Goal: Information Seeking & Learning: Find specific page/section

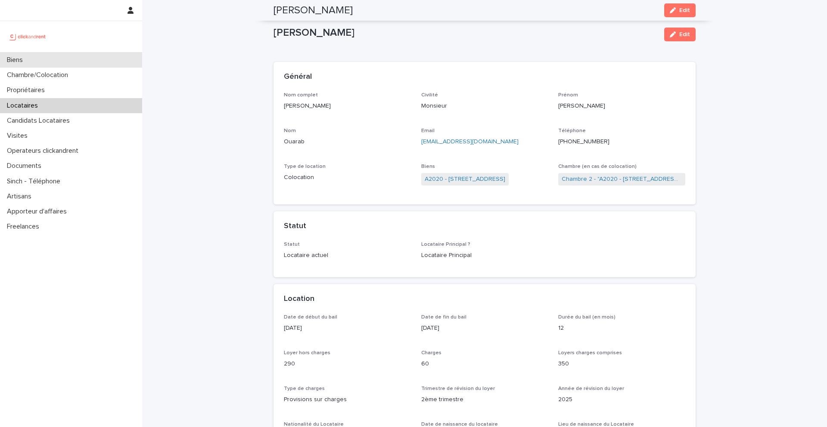
scroll to position [897, 0]
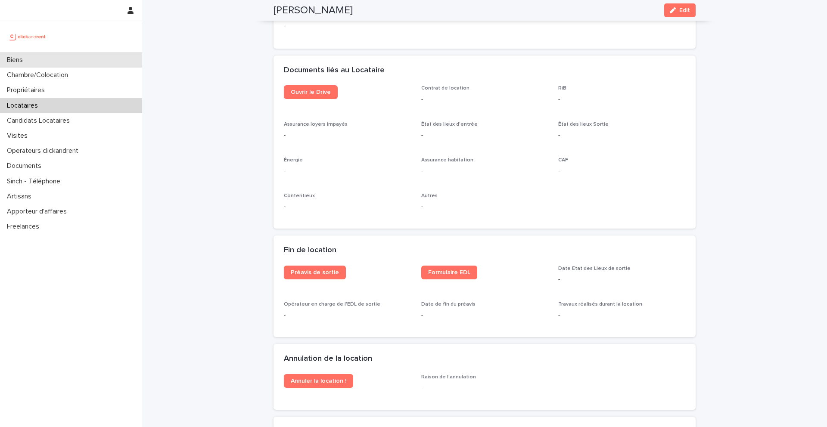
click at [60, 62] on div "Biens" at bounding box center [71, 60] width 142 height 15
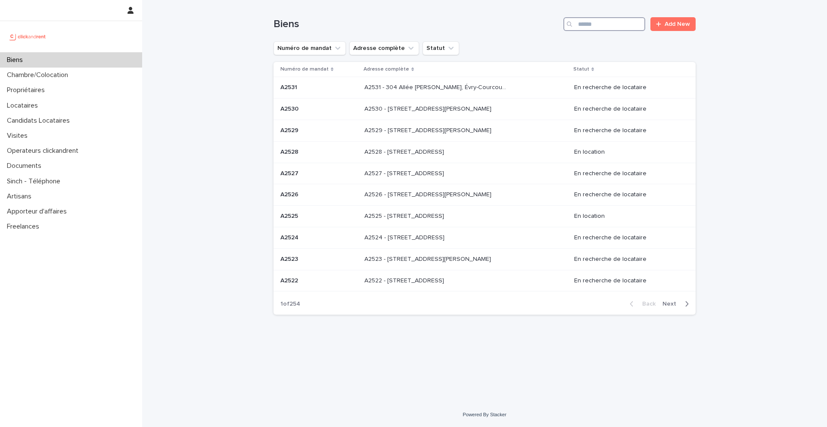
click at [625, 24] on input "Search" at bounding box center [604, 24] width 82 height 14
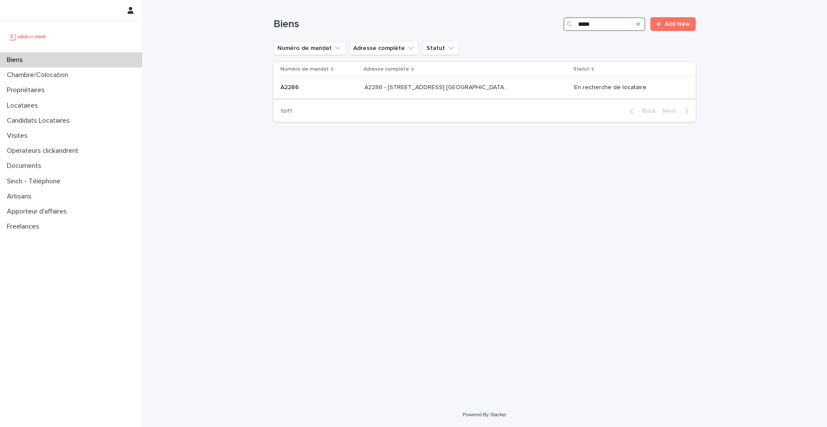
type input "*****"
click at [293, 89] on p "A2286" at bounding box center [290, 86] width 20 height 9
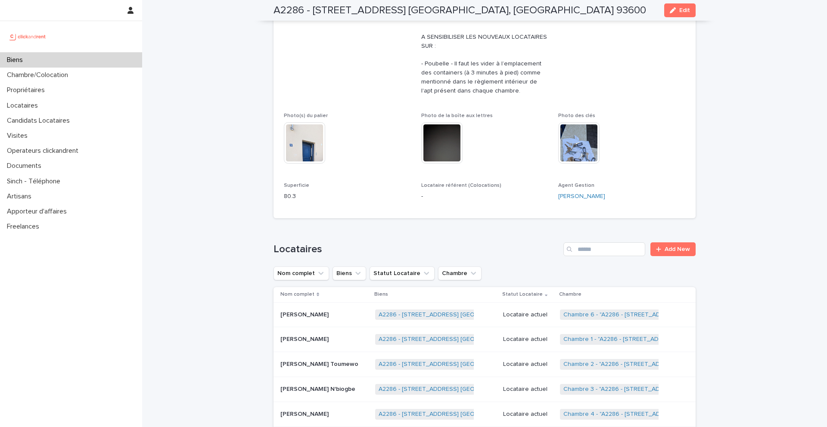
scroll to position [375, 0]
click at [566, 155] on img at bounding box center [578, 141] width 41 height 41
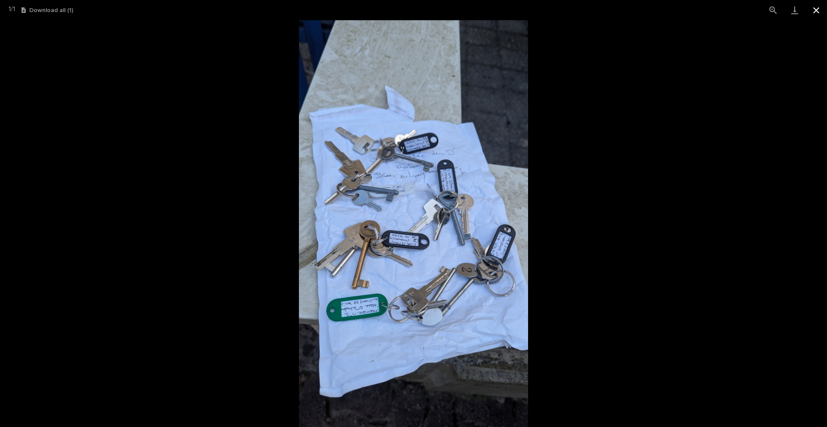
click at [817, 10] on button "Close gallery" at bounding box center [817, 10] width 22 height 20
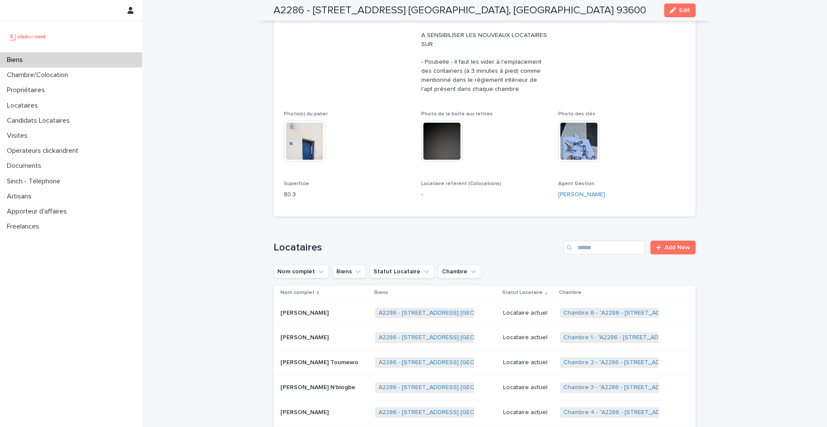
click at [44, 62] on div "Biens" at bounding box center [71, 60] width 142 height 15
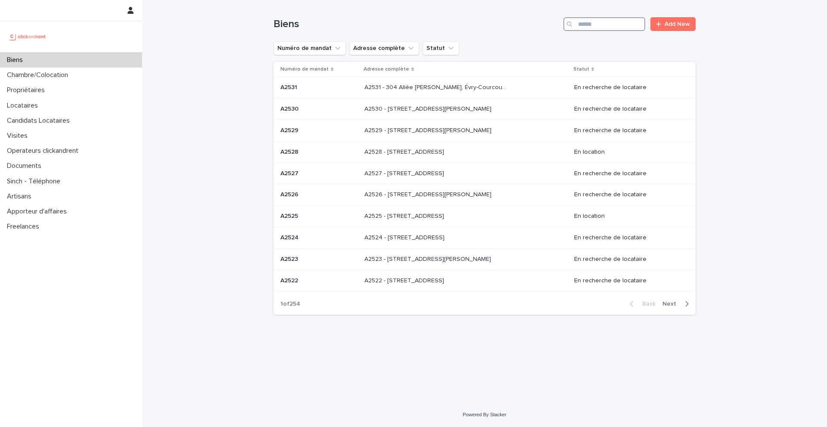
click at [607, 21] on input "Search" at bounding box center [604, 24] width 82 height 14
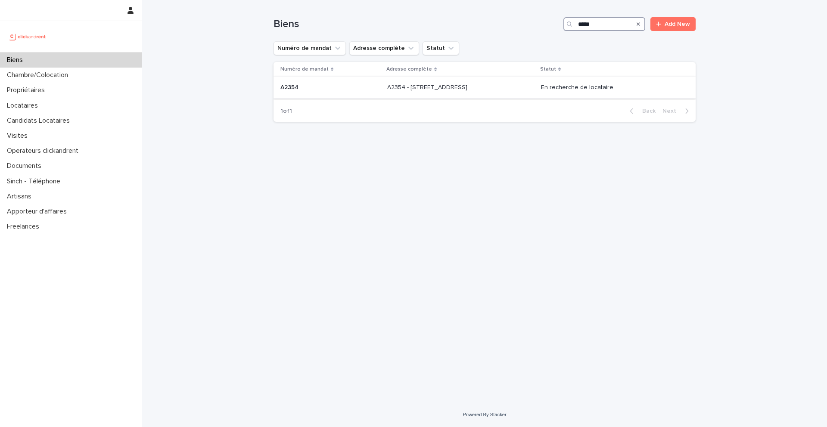
type input "*****"
click at [317, 91] on div "A2354 A2354" at bounding box center [330, 88] width 100 height 14
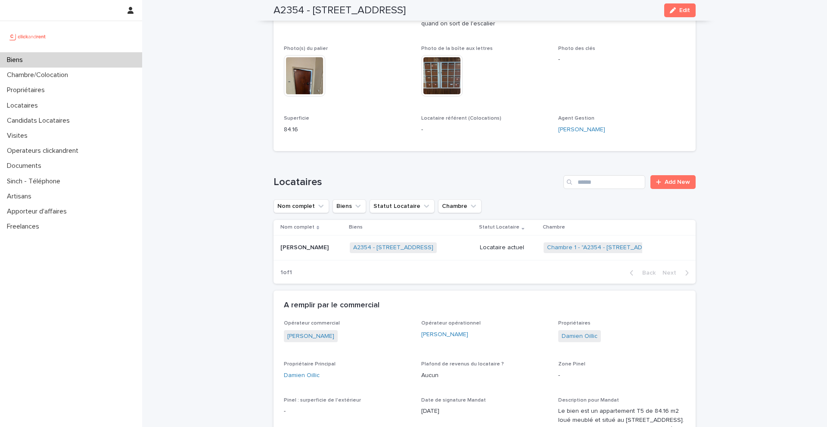
scroll to position [342, 0]
click at [292, 249] on p "[PERSON_NAME]" at bounding box center [305, 246] width 50 height 9
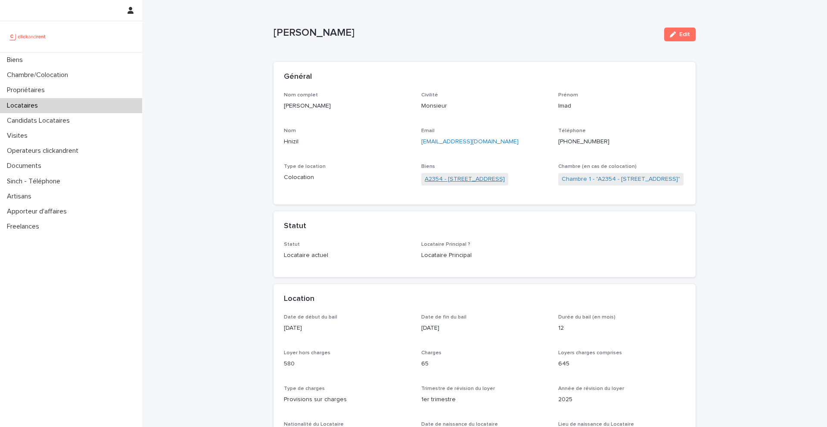
click at [459, 179] on link "A2354 - [STREET_ADDRESS]" at bounding box center [465, 179] width 80 height 9
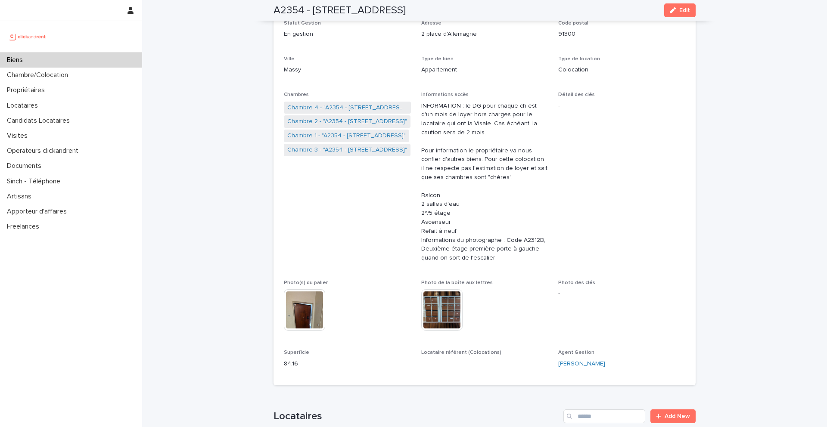
scroll to position [90, 0]
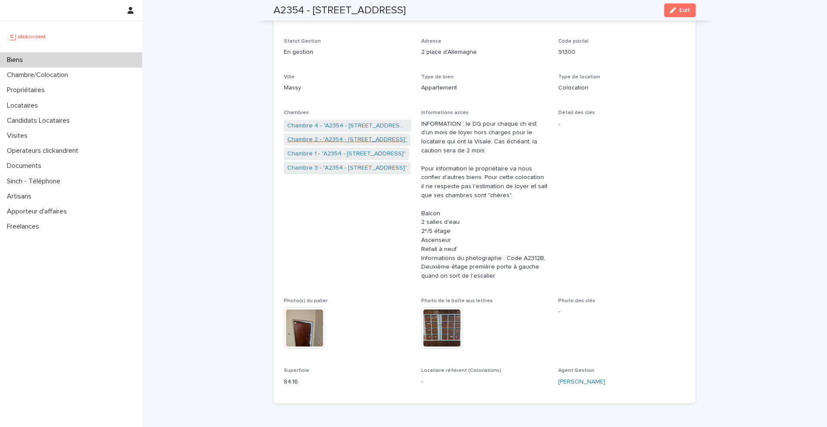
click at [322, 140] on link "Chambre 2 - "A2354 - [STREET_ADDRESS]"" at bounding box center [347, 139] width 120 height 9
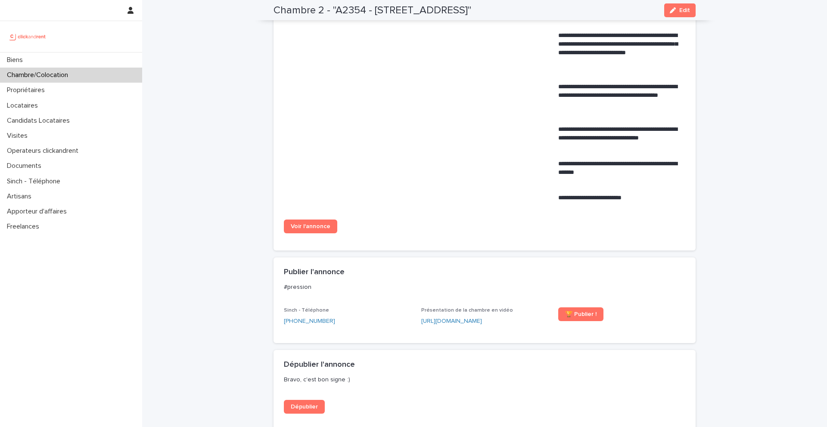
scroll to position [449, 0]
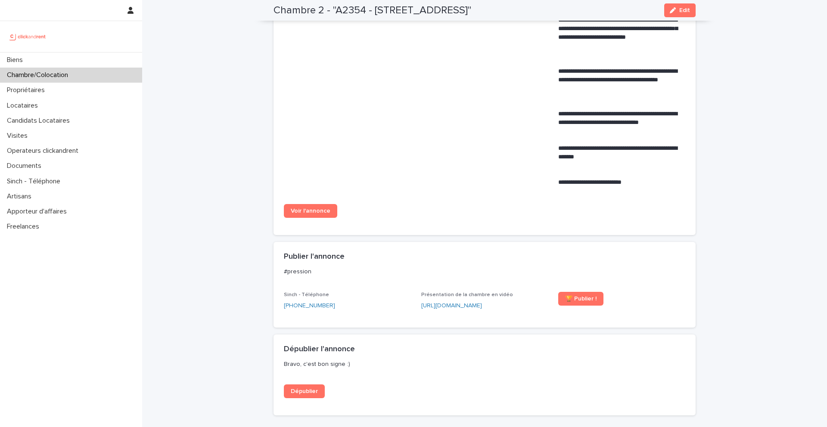
drag, startPoint x: 321, startPoint y: 214, endPoint x: 98, endPoint y: 3, distance: 307.2
click at [142, 0] on div "Biens Chambre/Colocation Propriétaires Locataires Candidats Locataires Visites …" at bounding box center [484, 131] width 685 height 1161
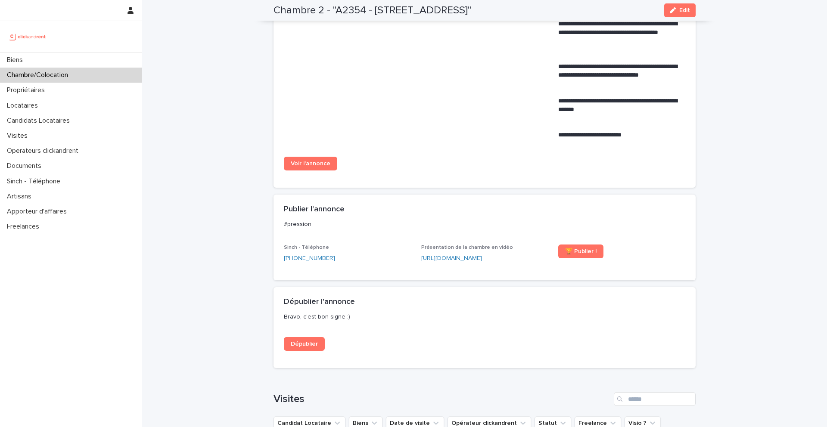
scroll to position [500, 0]
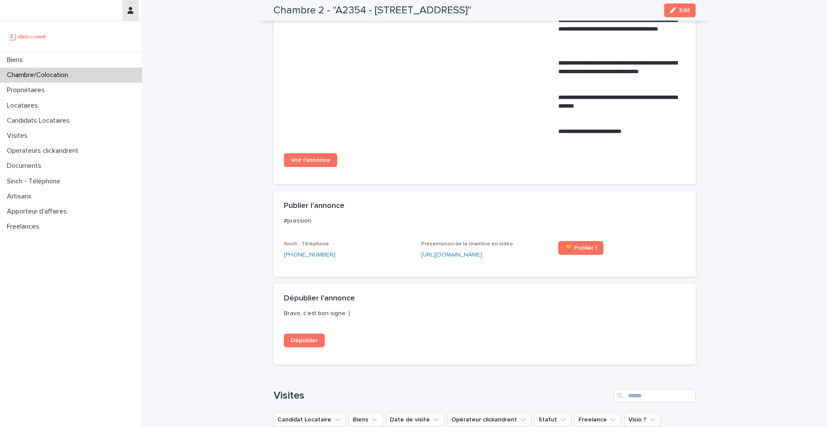
drag, startPoint x: 320, startPoint y: 159, endPoint x: 137, endPoint y: 1, distance: 242.5
click at [142, 0] on div "Biens Chambre/Colocation Propriétaires Locataires Candidats Locataires Visites …" at bounding box center [484, 80] width 685 height 1161
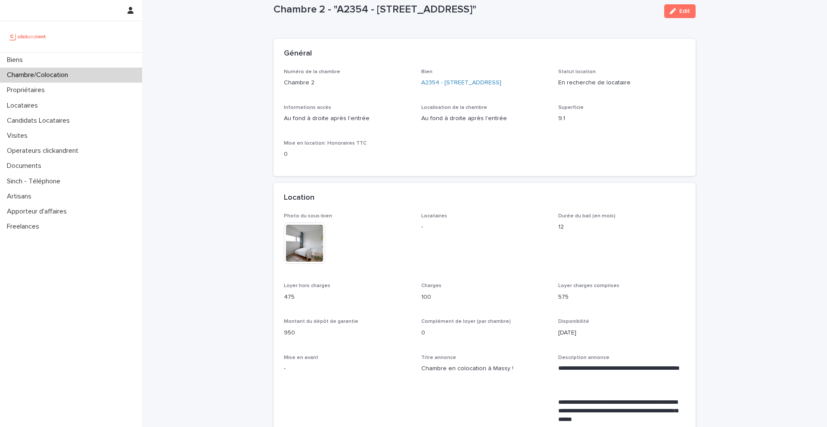
scroll to position [29, 0]
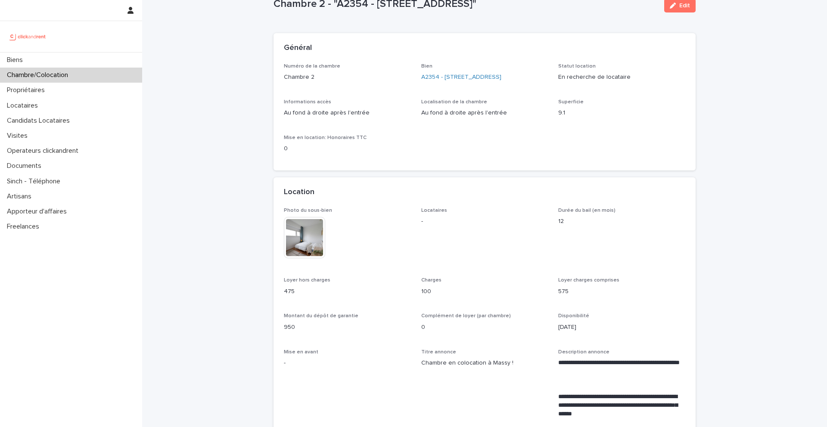
click at [53, 52] on div at bounding box center [71, 52] width 142 height 0
click at [57, 58] on div "Biens" at bounding box center [71, 60] width 142 height 15
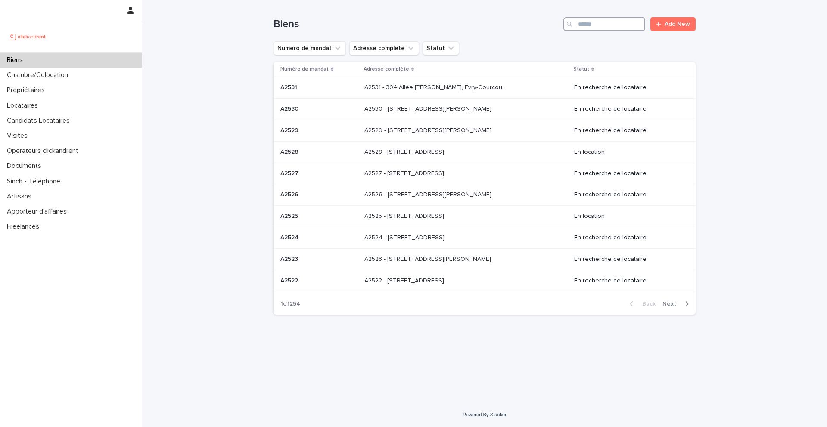
click at [612, 29] on input "Search" at bounding box center [604, 24] width 82 height 14
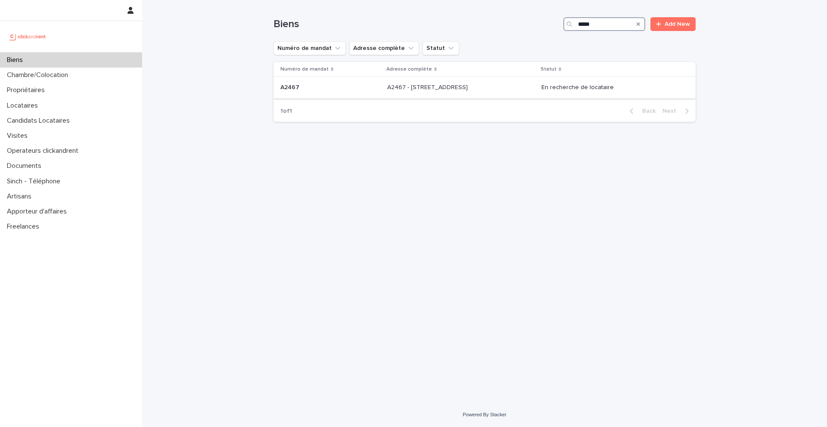
type input "*****"
click at [289, 88] on p "A2467" at bounding box center [290, 86] width 21 height 9
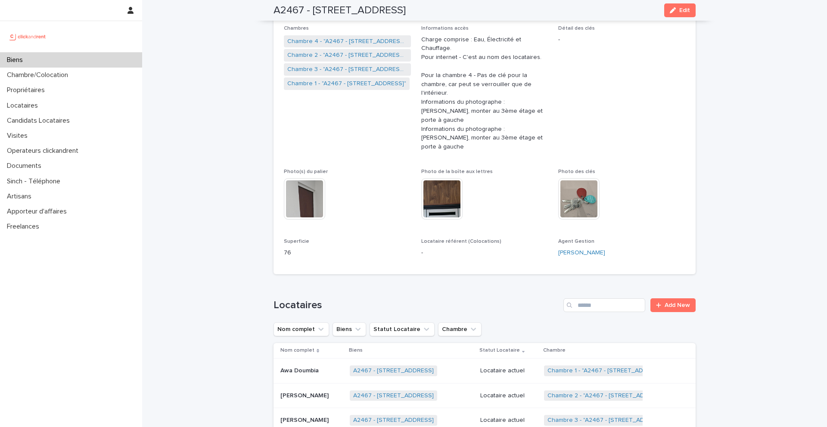
scroll to position [175, 0]
drag, startPoint x: 484, startPoint y: 10, endPoint x: 312, endPoint y: 11, distance: 172.3
click at [312, 11] on div "A2467 - [STREET_ADDRESS] Edit" at bounding box center [485, 10] width 422 height 21
copy h2 "[STREET_ADDRESS]"
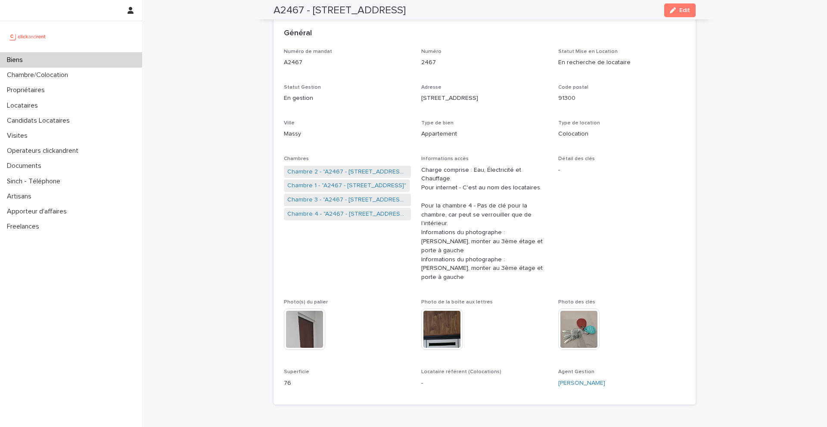
scroll to position [31, 0]
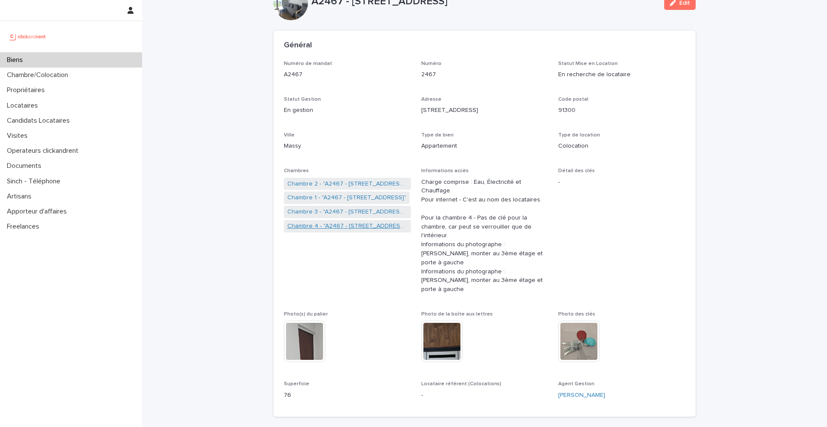
click at [343, 227] on link "Chambre 4 - "A2467 - [STREET_ADDRESS]"" at bounding box center [347, 226] width 120 height 9
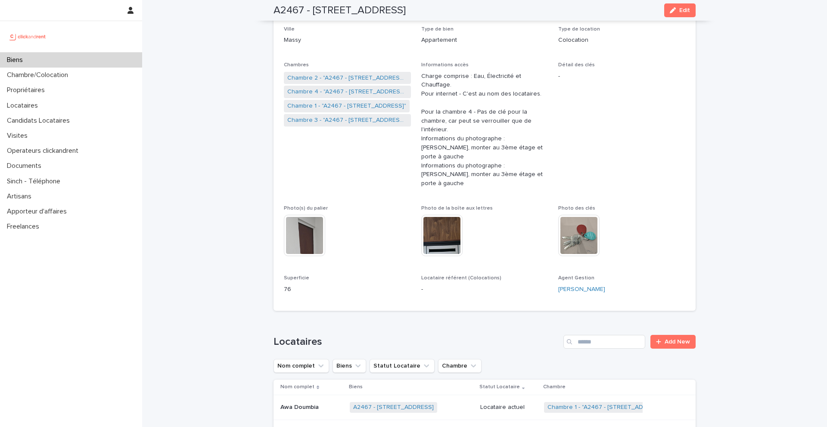
scroll to position [114, 0]
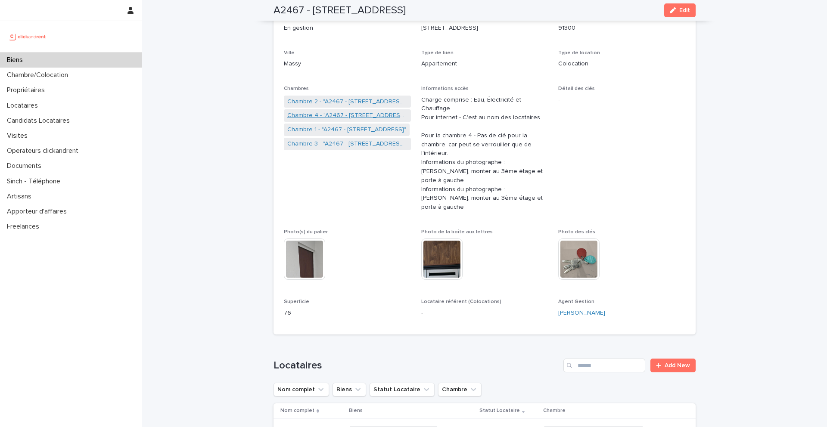
click at [322, 115] on link "Chambre 4 - "A2467 - [STREET_ADDRESS]"" at bounding box center [347, 115] width 120 height 9
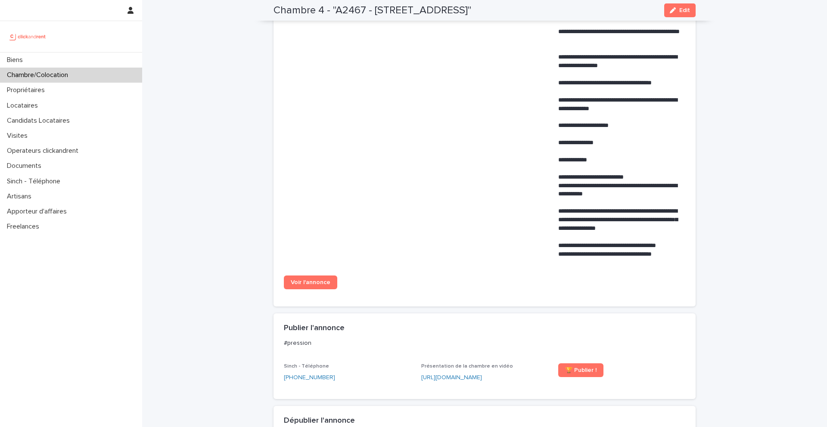
scroll to position [579, 0]
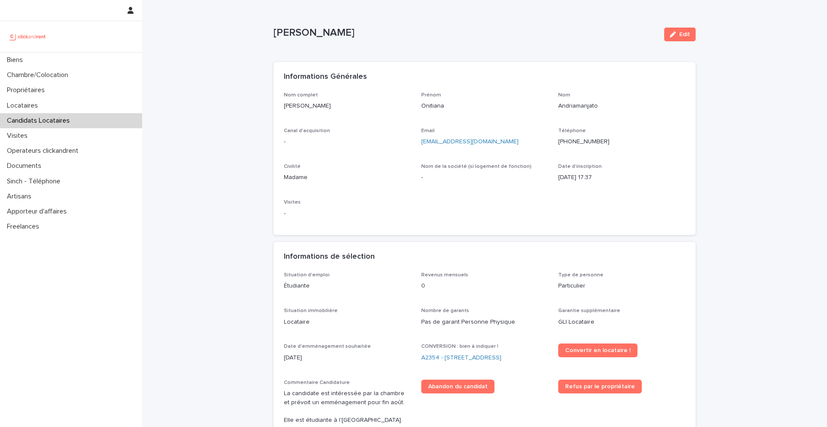
scroll to position [36, 0]
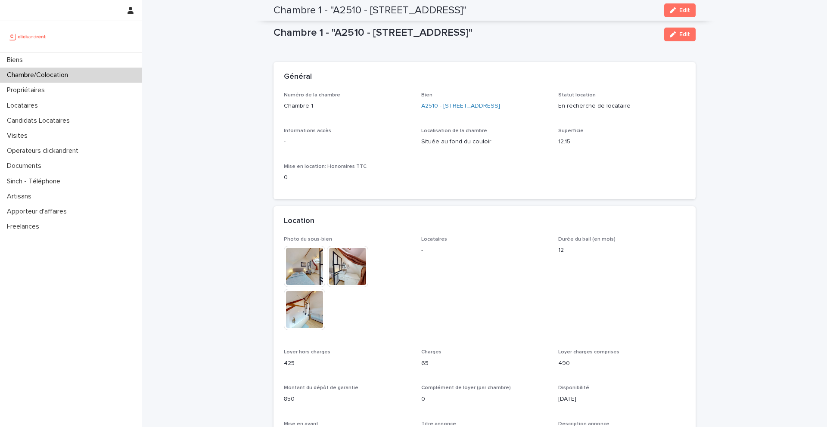
scroll to position [202, 0]
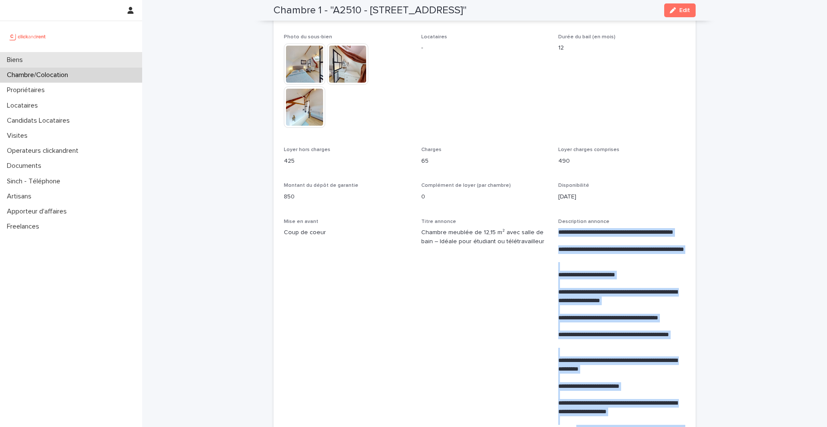
click at [25, 56] on p "Biens" at bounding box center [16, 60] width 26 height 8
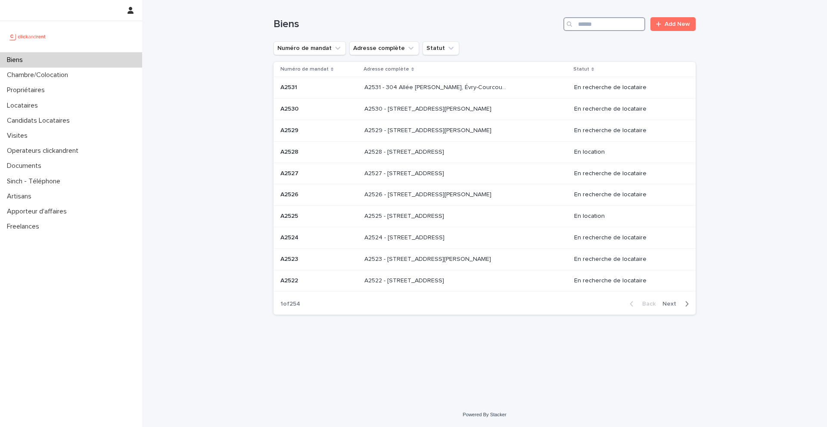
click at [635, 24] on input "Search" at bounding box center [604, 24] width 82 height 14
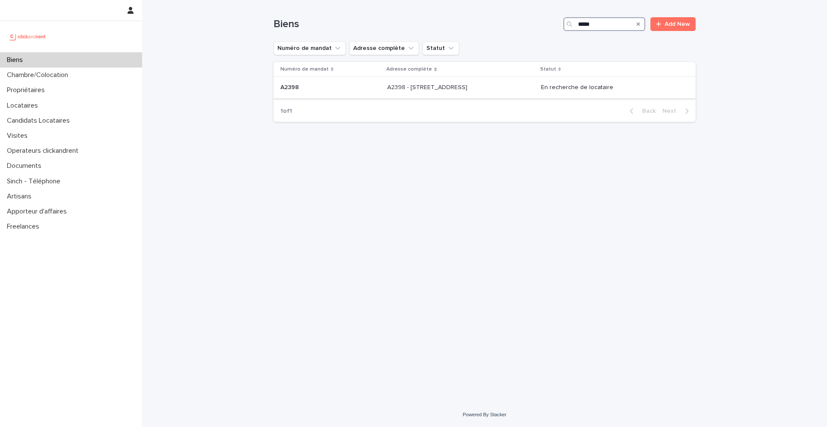
type input "*****"
click at [299, 94] on div "A2398 A2398" at bounding box center [330, 88] width 100 height 14
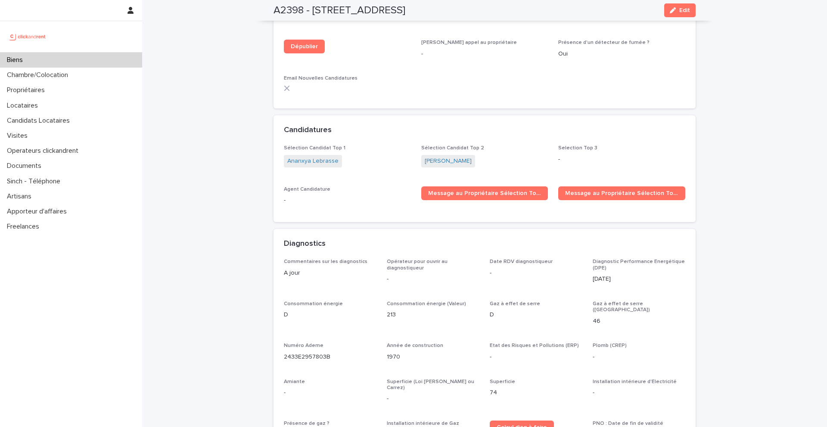
scroll to position [2968, 0]
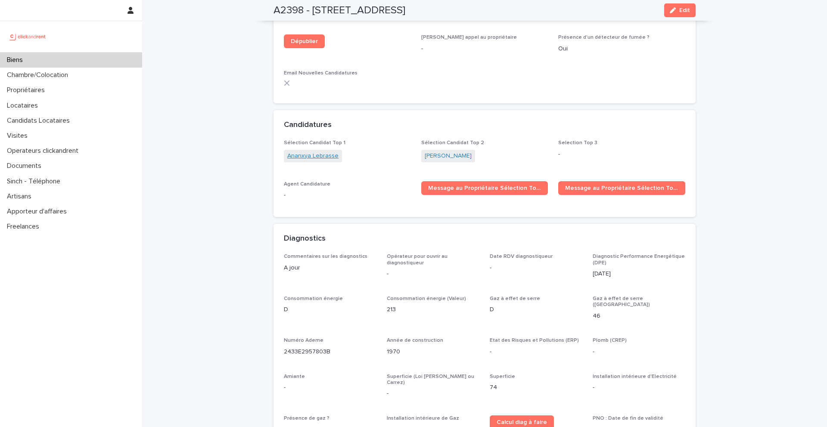
click at [319, 155] on link "Ananxya Lebrasse" at bounding box center [312, 156] width 51 height 9
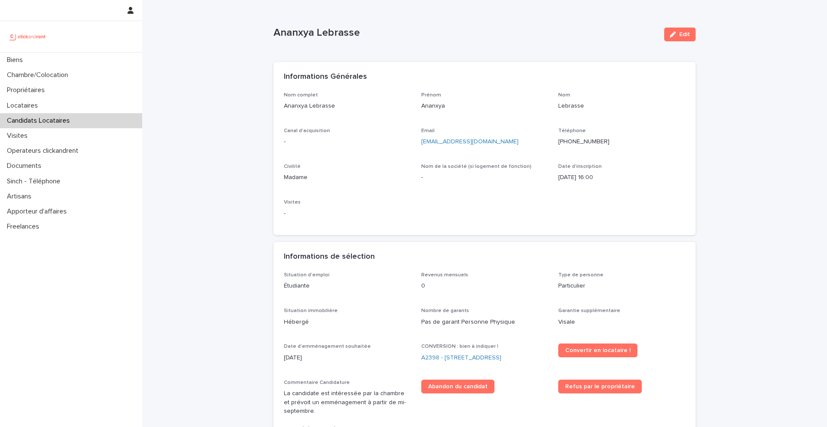
click at [580, 140] on ringoverc2c-number-84e06f14122c "+33618209447" at bounding box center [583, 142] width 51 height 6
